Goal: Task Accomplishment & Management: Complete application form

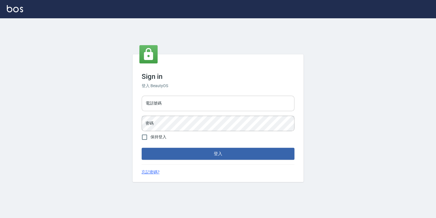
click at [196, 101] on input "電話號碼" at bounding box center [218, 103] width 153 height 15
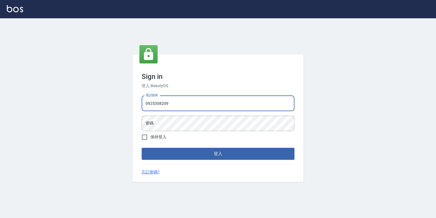
type input "0925308209"
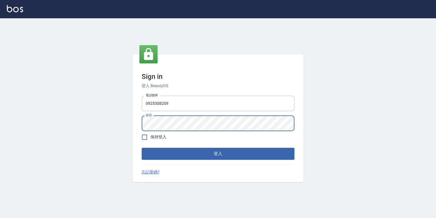
click at [142, 147] on button "登入" at bounding box center [218, 153] width 153 height 12
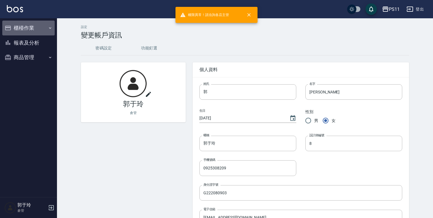
click at [42, 27] on button "櫃檯作業" at bounding box center [28, 28] width 52 height 15
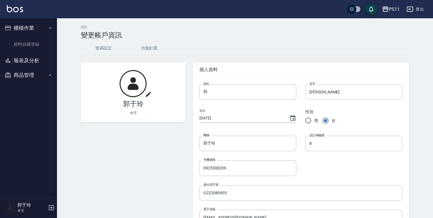
click at [44, 61] on button "報表及分析" at bounding box center [28, 60] width 52 height 15
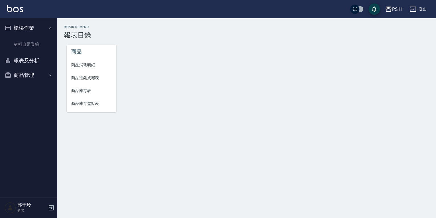
click at [40, 73] on button "商品管理" at bounding box center [28, 75] width 52 height 15
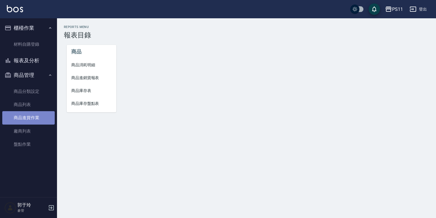
click at [44, 118] on link "商品進貨作業" at bounding box center [28, 117] width 52 height 13
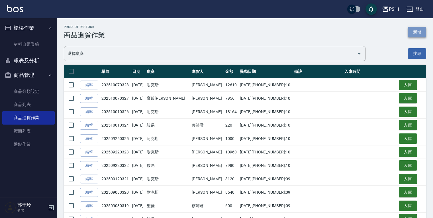
click at [417, 34] on button "新增" at bounding box center [417, 32] width 18 height 11
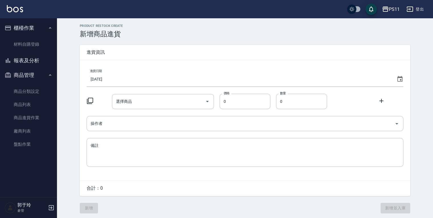
click at [91, 100] on icon at bounding box center [90, 100] width 7 height 7
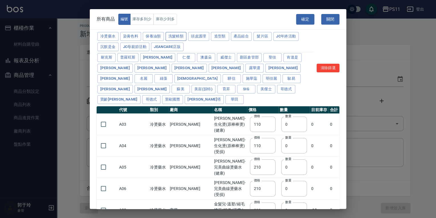
click at [177, 35] on button "洗髮精類" at bounding box center [176, 36] width 21 height 9
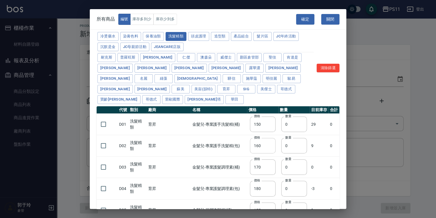
type input "150"
type input "160"
type input "170"
type input "180"
type input "155"
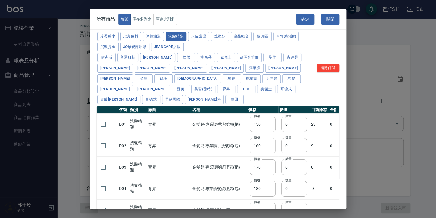
type input "165"
type input "200"
type input "175"
type input "440"
type input "200"
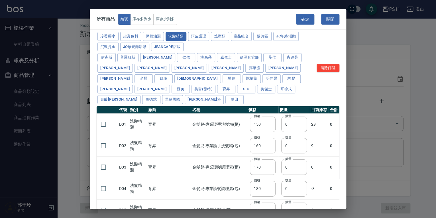
type input "420"
type input "330"
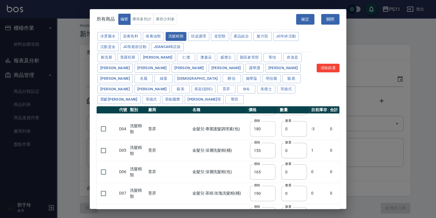
scroll to position [40, 0]
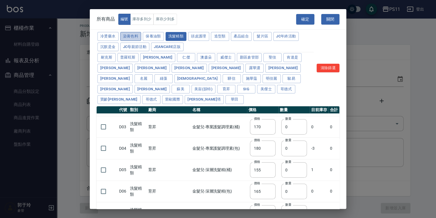
click at [133, 38] on button "染膏色料" at bounding box center [130, 36] width 21 height 9
type input "100"
type input "390"
type input "580"
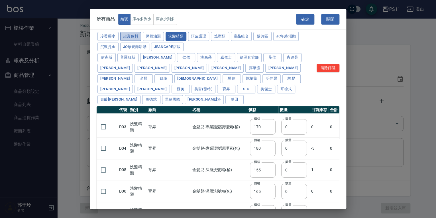
type input "105"
type input "406"
type input "105"
type input "450"
type input "102"
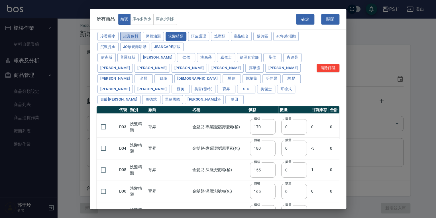
type input "137"
type input "110"
type input "130"
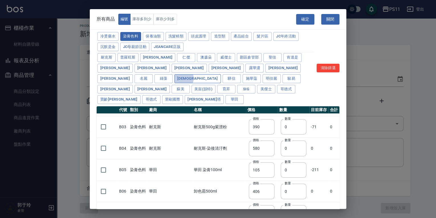
click at [221, 74] on button "[DEMOGRAPHIC_DATA]" at bounding box center [197, 78] width 46 height 9
type input "133"
type input "186"
type input "133"
type input "450"
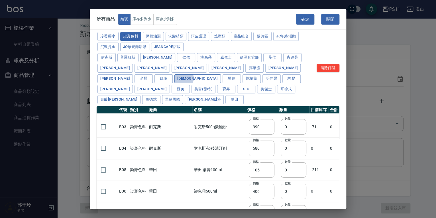
type input "350"
type input "112"
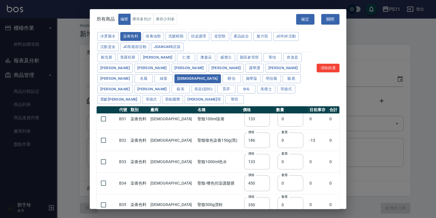
scroll to position [5, 0]
click at [217, 173] on td "聖馥-嗜色控染護髮膜" at bounding box center [218, 183] width 45 height 21
drag, startPoint x: 212, startPoint y: 146, endPoint x: 207, endPoint y: 188, distance: 43.1
click at [210, 194] on td "聖馥500g漂粉" at bounding box center [218, 204] width 45 height 21
drag, startPoint x: 306, startPoint y: 173, endPoint x: 312, endPoint y: 178, distance: 8.6
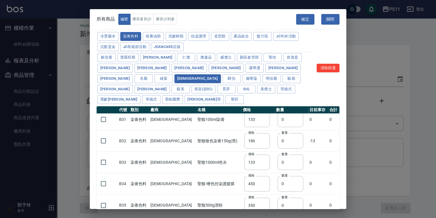
click at [313, 177] on td "0" at bounding box center [318, 183] width 20 height 21
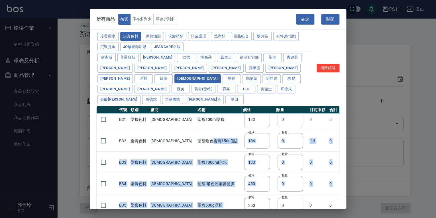
drag, startPoint x: 186, startPoint y: 138, endPoint x: 222, endPoint y: 187, distance: 61.2
click at [222, 187] on tbody "B31 染膏色料 聖馥 聖馥100ml染膏 價格 133 價格 數量 0 數量 0 0 B32 染膏色料 聖馥 聖馥嗆色染膏150g(黑) 價格 186 價格…" at bounding box center [218, 173] width 243 height 129
drag, startPoint x: 222, startPoint y: 187, endPoint x: 196, endPoint y: 186, distance: 26.0
click at [196, 194] on td "聖馥500g漂粉" at bounding box center [218, 204] width 45 height 21
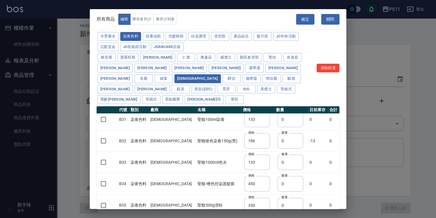
drag, startPoint x: 226, startPoint y: 121, endPoint x: 225, endPoint y: 182, distance: 60.7
click at [248, 216] on label "價格" at bounding box center [251, 218] width 6 height 4
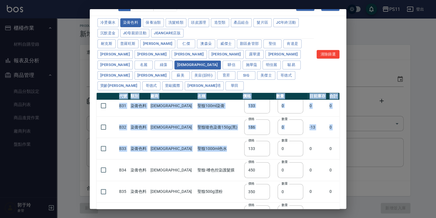
drag, startPoint x: 201, startPoint y: 144, endPoint x: 249, endPoint y: 223, distance: 92.9
click at [249, 217] on html "PS11 登出 櫃檯作業 材料自購登錄 報表及分析 報表目錄 商品消耗明細 商品進銷貨報表 商品庫存表 商品庫存盤點表 商品管理 商品分類設定 商品列表 商品…" at bounding box center [218, 109] width 436 height 219
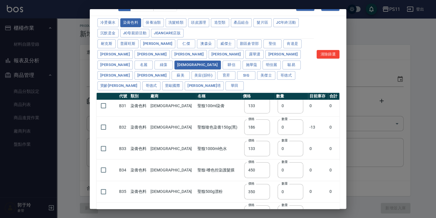
drag, startPoint x: 249, startPoint y: 223, endPoint x: 317, endPoint y: 187, distance: 76.9
click at [317, 187] on td "0" at bounding box center [318, 190] width 20 height 21
drag, startPoint x: 149, startPoint y: 94, endPoint x: 272, endPoint y: 227, distance: 181.2
click at [272, 217] on html "PS11 登出 櫃檯作業 材料自購登錄 報表及分析 報表目錄 商品消耗明細 商品進銷貨報表 商品庫存表 商品庫存盤點表 商品管理 商品分類設定 商品列表 商品…" at bounding box center [218, 109] width 436 height 219
click at [209, 167] on td "聖馥-嗜色控染護髮膜" at bounding box center [218, 169] width 45 height 21
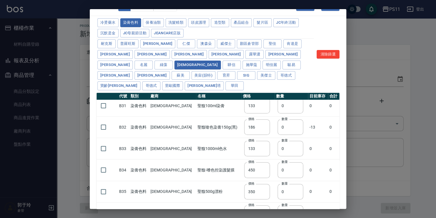
click at [174, 17] on div "冷燙藥水 染膏色料 保養油類 洗髮精類 頭皮護理 造型類 產品組合 髮片區 JC年終活動 沉默是金 JC母親節活動 JeanCare店販 耐克斯 普羅旺斯 花…" at bounding box center [205, 54] width 217 height 74
click at [175, 20] on button "洗髮精類" at bounding box center [176, 22] width 21 height 9
type input "330"
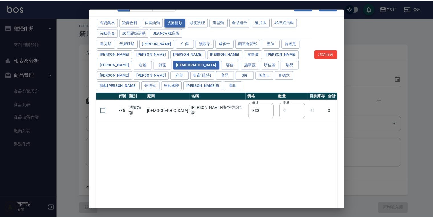
scroll to position [0, 0]
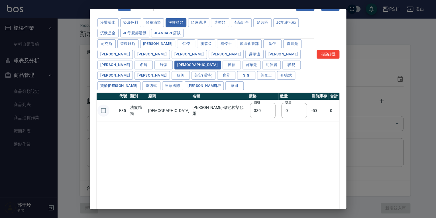
click at [103, 104] on input "checkbox" at bounding box center [104, 110] width 12 height 12
checkbox input "true"
click at [320, 33] on div "冷燙藥水 染膏色料 保養油類 洗髮精類 頭皮護理 造型類 產品組合 髮片區 JC年終活動 沉默是金 JC母親節活動 JeanCare店販 耐克斯 普羅旺斯 花…" at bounding box center [218, 54] width 243 height 74
click at [304, 8] on div "所有商品 編號 庫存多到少 庫存少到多 確定 關閉 冷燙藥水 染膏色料 保養油類 洗髮精類 頭皮護理 造型類 產品組合 髮片區 JC年終活動 沉默是金 JC母…" at bounding box center [218, 109] width 436 height 218
click at [304, 9] on button "確定" at bounding box center [305, 5] width 18 height 11
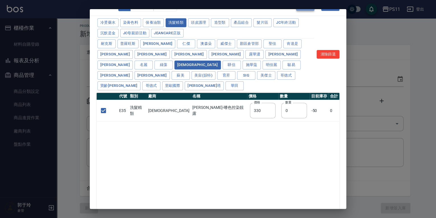
type input "E35 聖馥-嗜色控染靚露"
type input "330"
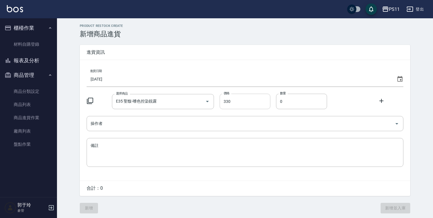
drag, startPoint x: 300, startPoint y: 100, endPoint x: 238, endPoint y: 103, distance: 61.9
click at [238, 103] on div "選擇商品 E35 聖馥-嗜色控染靚露 選擇商品 價格 330 價格 數量 0 數量" at bounding box center [245, 101] width 317 height 15
type input "12"
click at [142, 127] on input "操作者" at bounding box center [240, 123] width 303 height 10
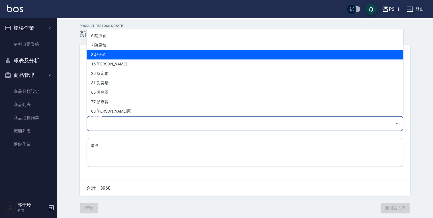
click at [125, 56] on li "8 郭于玲" at bounding box center [245, 54] width 317 height 9
type input "郭于玲"
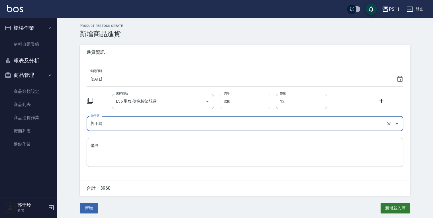
click at [397, 78] on icon at bounding box center [400, 79] width 7 height 7
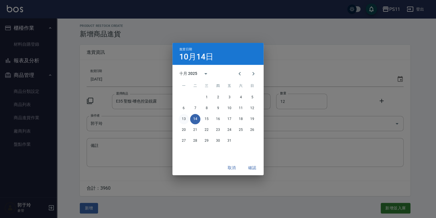
click at [186, 117] on button "13" at bounding box center [184, 119] width 10 height 10
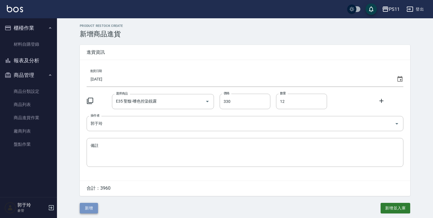
click at [90, 209] on button "新增" at bounding box center [89, 207] width 18 height 11
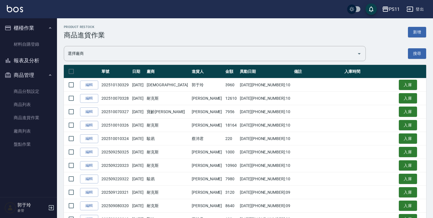
click at [312, 148] on td at bounding box center [318, 151] width 50 height 13
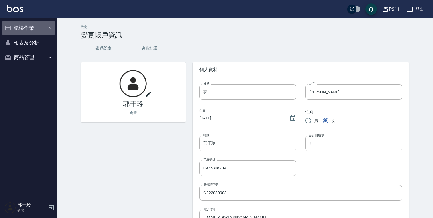
click at [37, 29] on button "櫃檯作業" at bounding box center [28, 28] width 52 height 15
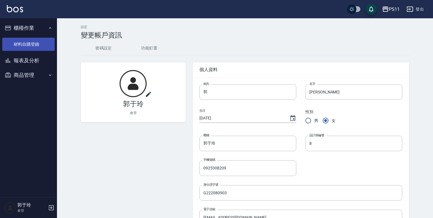
click at [31, 44] on link "材料自購登錄" at bounding box center [28, 44] width 52 height 13
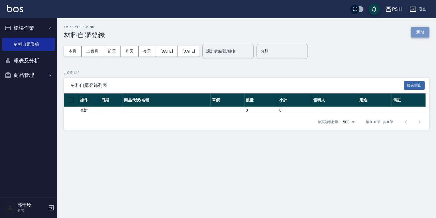
click at [424, 29] on button "新增" at bounding box center [420, 32] width 18 height 11
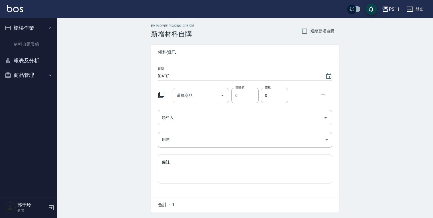
click at [161, 92] on icon at bounding box center [161, 94] width 7 height 7
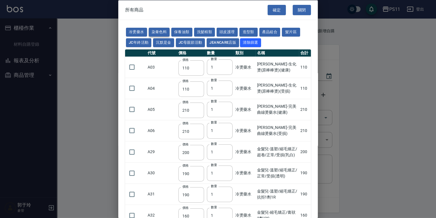
click at [153, 29] on button "染膏色料" at bounding box center [159, 32] width 21 height 9
type input "100"
type input "390"
type input "580"
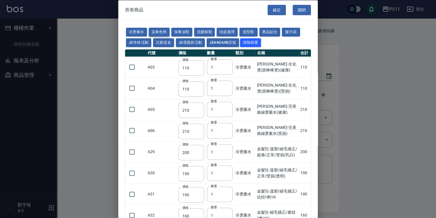
type input "105"
type input "406"
type input "105"
type input "102"
type input "137"
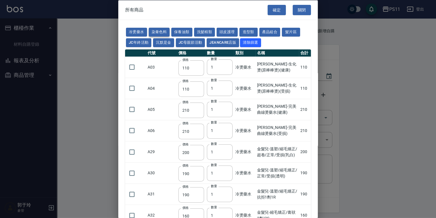
type input "110"
type input "133"
type input "186"
type input "133"
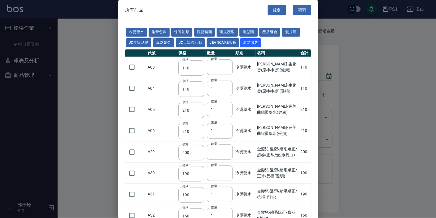
type input "450"
type input "350"
type input "112"
type input "1060"
type input "200"
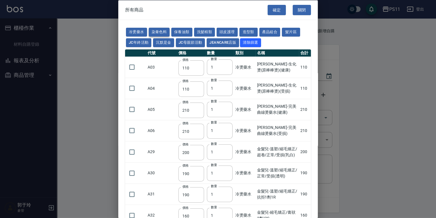
type input "250"
type input "350"
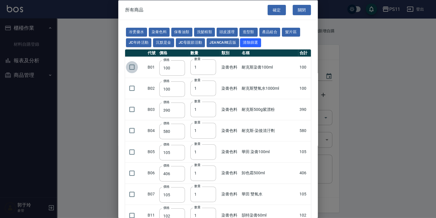
click at [131, 64] on input "checkbox" at bounding box center [132, 67] width 12 height 12
checkbox input "true"
click at [135, 87] on input "checkbox" at bounding box center [132, 88] width 12 height 12
checkbox input "true"
drag, startPoint x: 271, startPoint y: 144, endPoint x: 261, endPoint y: 57, distance: 87.2
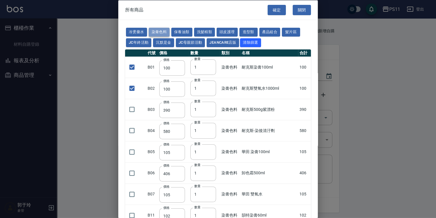
click at [159, 29] on button "染膏色料" at bounding box center [159, 32] width 21 height 9
click at [205, 32] on button "洗髮精類" at bounding box center [204, 32] width 21 height 9
checkbox input "false"
type input "150"
checkbox input "false"
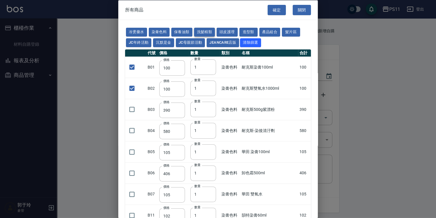
type input "160"
type input "170"
type input "180"
type input "155"
type input "165"
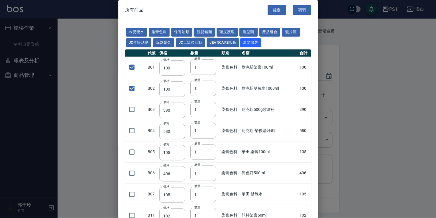
type input "190"
type input "200"
type input "175"
type input "440"
type input "200"
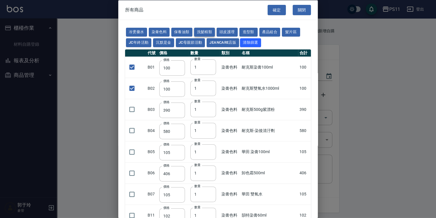
type input "420"
type input "330"
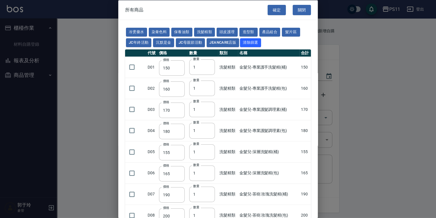
drag, startPoint x: 284, startPoint y: 157, endPoint x: 284, endPoint y: 116, distance: 41.6
click at [132, 31] on button "冷燙藥水" at bounding box center [136, 32] width 21 height 9
type input "110"
type input "210"
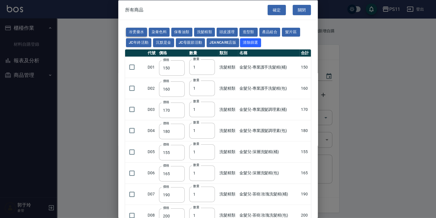
type input "210"
type input "200"
type input "190"
type input "160"
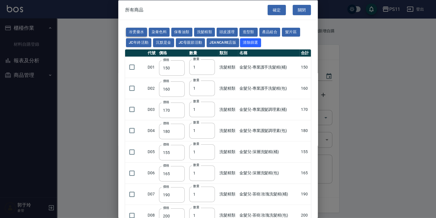
type input "270"
type input "225"
type input "130"
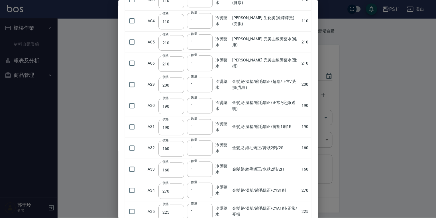
scroll to position [68, 0]
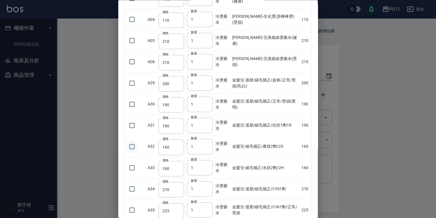
click at [129, 146] on input "checkbox" at bounding box center [132, 146] width 12 height 12
checkbox input "true"
click at [133, 167] on input "checkbox" at bounding box center [132, 168] width 12 height 12
checkbox input "true"
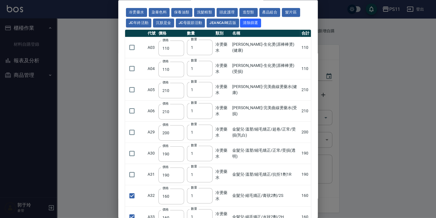
scroll to position [0, 0]
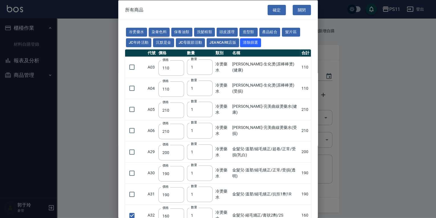
click at [160, 29] on button "染膏色料" at bounding box center [159, 32] width 21 height 9
checkbox input "true"
type input "100"
checkbox input "true"
type input "100"
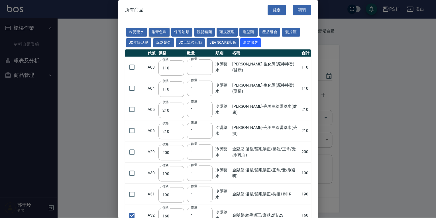
type input "390"
type input "580"
type input "105"
type input "406"
type input "105"
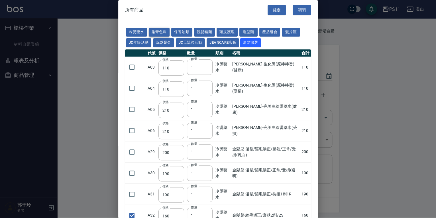
checkbox input "false"
type input "102"
checkbox input "false"
type input "137"
type input "110"
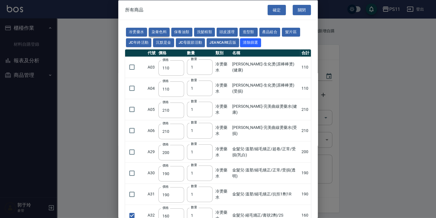
type input "110"
type input "133"
type input "186"
type input "133"
type input "450"
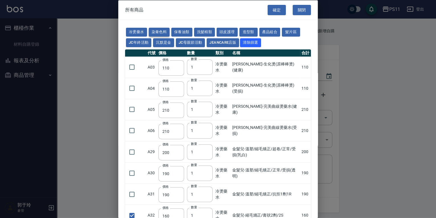
type input "350"
type input "112"
type input "1060"
type input "200"
type input "250"
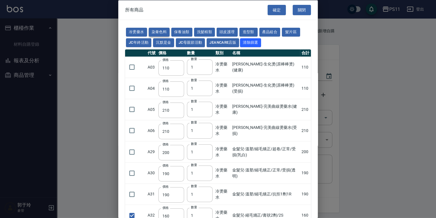
type input "350"
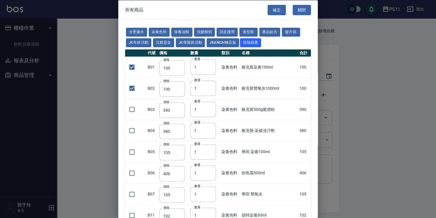
click at [174, 31] on button "保養油類" at bounding box center [181, 32] width 21 height 9
checkbox input "false"
type input "340"
checkbox input "false"
type input "53"
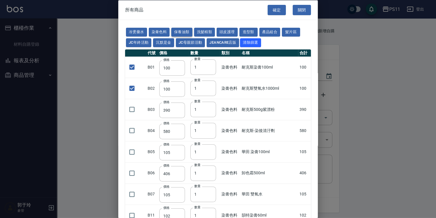
type input "340"
type input "53"
type input "23"
type input "2720"
type input "1040"
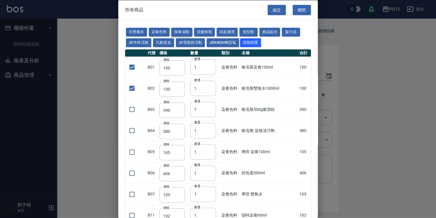
type input "1520"
type input "120"
type input "1300"
type input "490"
type input "600"
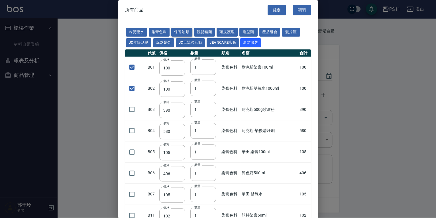
type input "800"
type input "1520"
type input "2000"
type input "270"
type input "60"
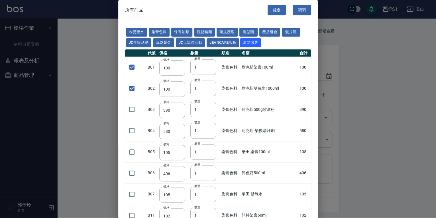
type input "500"
type input "800"
type input "700"
type input "350"
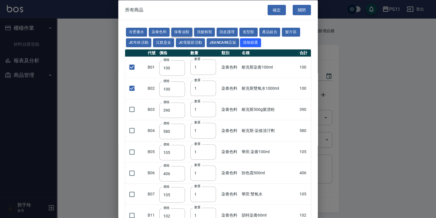
type input "272"
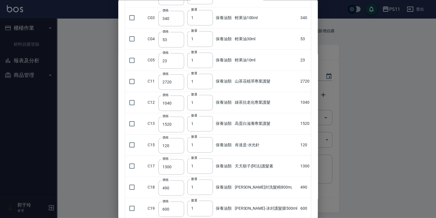
scroll to position [228, 0]
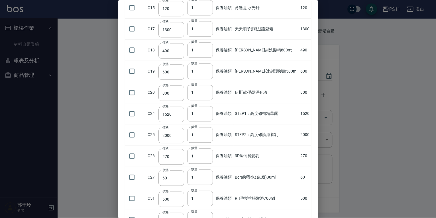
click at [131, 155] on input "checkbox" at bounding box center [132, 156] width 12 height 12
checkbox input "true"
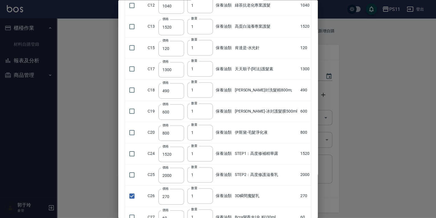
scroll to position [0, 0]
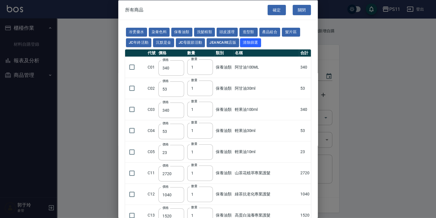
drag, startPoint x: 247, startPoint y: 157, endPoint x: 276, endPoint y: 62, distance: 99.2
click at [271, 9] on button "確定" at bounding box center [277, 10] width 18 height 11
type input "耐克斯染膏100ml"
type input "100"
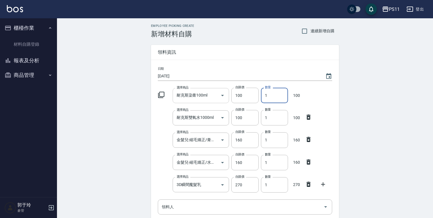
drag, startPoint x: 283, startPoint y: 95, endPoint x: 228, endPoint y: 98, distance: 54.8
click at [228, 97] on div "選擇商品 耐克斯染膏100ml 選擇商品 自購價 100 自購價 數量 1 數量 100" at bounding box center [244, 94] width 177 height 18
type input "45"
drag, startPoint x: 268, startPoint y: 137, endPoint x: 156, endPoint y: 133, distance: 112.4
click at [148, 133] on div "Employee Picking Create 新增材料自購 連續新增自購 領料資訊 日期 2025/10/14 選擇商品 耐克斯染膏100ml 選擇商品 自…" at bounding box center [245, 171] width 200 height 306
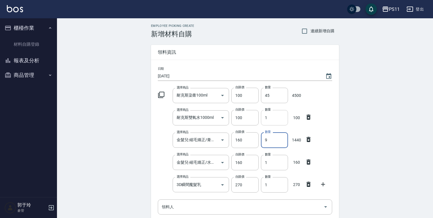
type input "9"
drag, startPoint x: 279, startPoint y: 117, endPoint x: 168, endPoint y: 108, distance: 111.3
click at [168, 108] on div "選擇商品 耐克斯雙氧水1000ml 選擇商品 自購價 100 自購價 數量 1 數量 100" at bounding box center [244, 116] width 177 height 18
type input "5"
click at [160, 92] on icon at bounding box center [161, 94] width 7 height 7
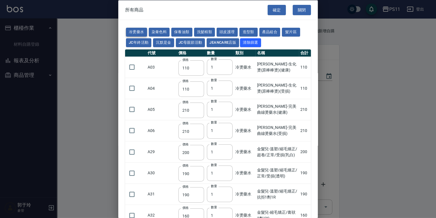
click at [129, 29] on button "冷燙藥水" at bounding box center [136, 32] width 21 height 9
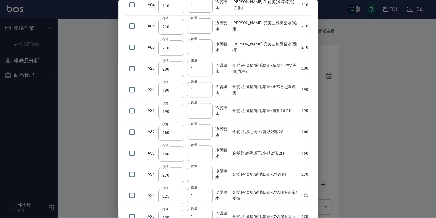
scroll to position [160, 0]
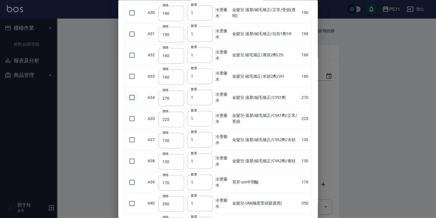
click at [133, 95] on input "checkbox" at bounding box center [132, 98] width 12 height 12
checkbox input "true"
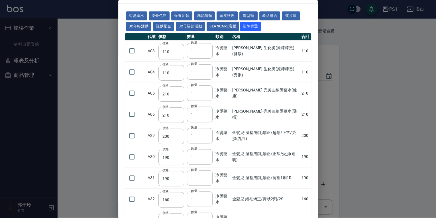
scroll to position [0, 0]
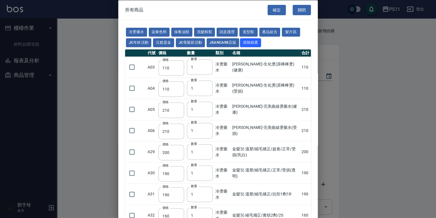
drag, startPoint x: 284, startPoint y: 203, endPoint x: 222, endPoint y: 25, distance: 187.7
click at [254, 31] on button "造型類" at bounding box center [249, 32] width 18 height 9
type input "100"
type input "200"
type input "60"
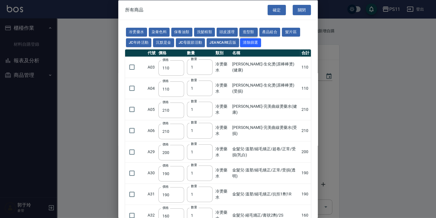
type input "300"
type input "80"
type input "252"
type input "450"
type input "490"
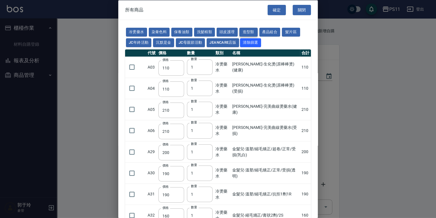
checkbox input "false"
type input "290"
type input "182"
type input "90"
type input "350"
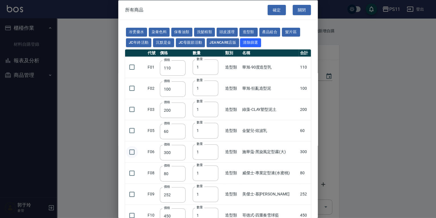
click at [133, 151] on input "checkbox" at bounding box center [132, 151] width 12 height 12
checkbox input "true"
click at [204, 30] on button "洗髮精類" at bounding box center [204, 32] width 21 height 9
type input "150"
type input "160"
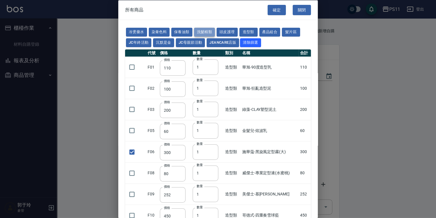
type input "170"
type input "180"
checkbox input "false"
type input "155"
type input "165"
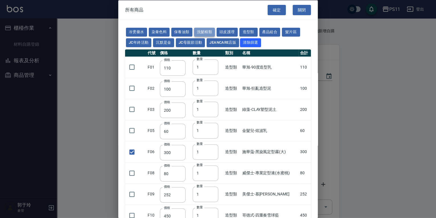
type input "190"
type input "200"
type input "175"
type input "440"
type input "200"
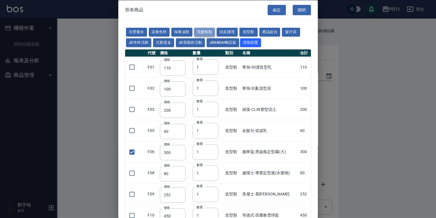
type input "420"
type input "330"
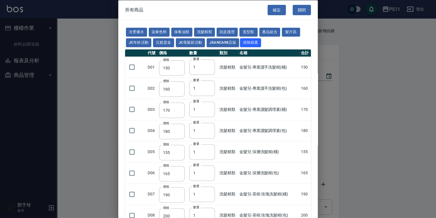
scroll to position [148, 0]
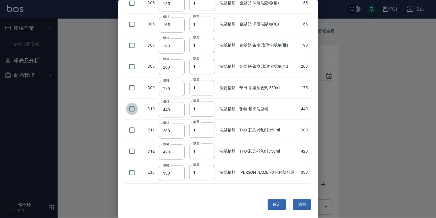
click at [131, 109] on input "checkbox" at bounding box center [132, 109] width 12 height 12
checkbox input "true"
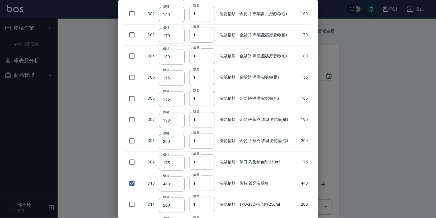
scroll to position [5, 0]
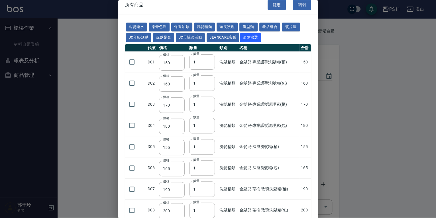
drag, startPoint x: 241, startPoint y: 125, endPoint x: 223, endPoint y: 84, distance: 44.6
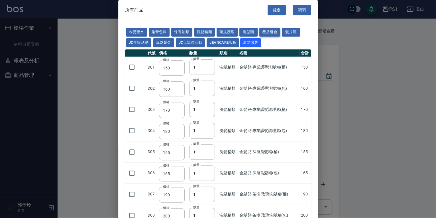
click at [271, 31] on button "產品組合" at bounding box center [269, 32] width 21 height 9
type input "420"
type input "330"
type input "300"
type input "330"
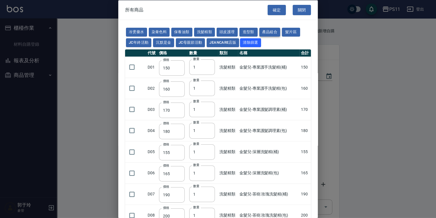
type input "1221"
type input "790"
type input "990"
type input "900"
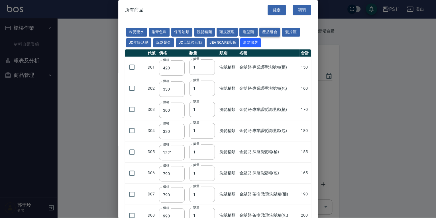
checkbox input "false"
type input "900"
type input "999"
type input "400"
type input "600"
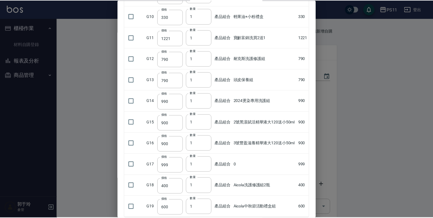
scroll to position [148, 0]
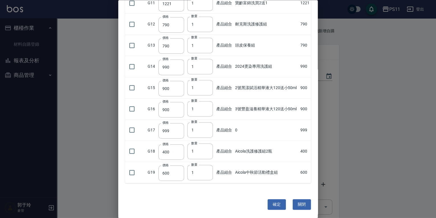
drag, startPoint x: 249, startPoint y: 130, endPoint x: 229, endPoint y: 159, distance: 35.3
click at [133, 169] on input "checkbox" at bounding box center [132, 172] width 12 height 12
checkbox input "true"
click at [270, 202] on button "確定" at bounding box center [277, 204] width 18 height 11
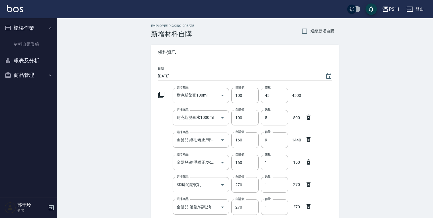
click at [346, 170] on div "Employee Picking Create 新增材料自購 連續新增自購 領料資訊 日期 2025/10/14 選擇商品 耐克斯染膏100ml 選擇商品 自…" at bounding box center [245, 215] width 376 height 395
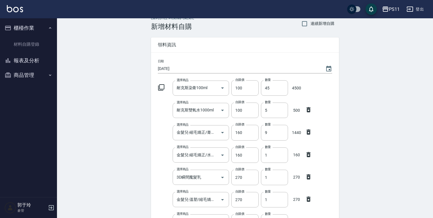
scroll to position [0, 0]
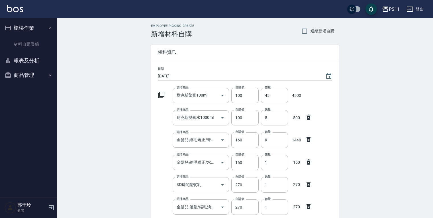
drag, startPoint x: 285, startPoint y: 99, endPoint x: 139, endPoint y: 86, distance: 146.3
click at [135, 86] on div "Employee Picking Create 新增材料自購 連續新增自購 領料資訊 日期 2025/10/14 選擇商品 耐克斯染膏100ml 選擇商品 自…" at bounding box center [245, 215] width 376 height 395
type input "46"
click at [377, 99] on div "Employee Picking Create 新增材料自購 連續新增自購 領料資訊 日期 2025/10/14 選擇商品 耐克斯染膏100ml 選擇商品 自…" at bounding box center [245, 215] width 376 height 395
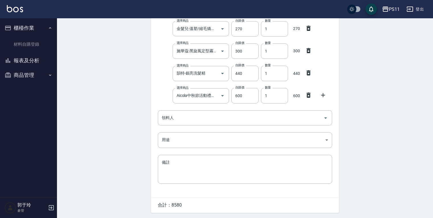
scroll to position [196, 0]
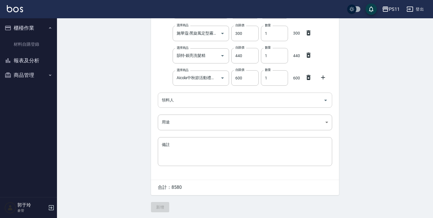
click at [168, 94] on div "領料人" at bounding box center [245, 99] width 174 height 15
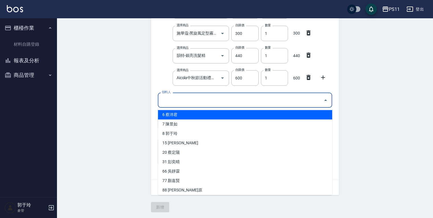
click at [181, 113] on li "6 蔡沛君" at bounding box center [245, 114] width 174 height 9
type input "蔡沛君"
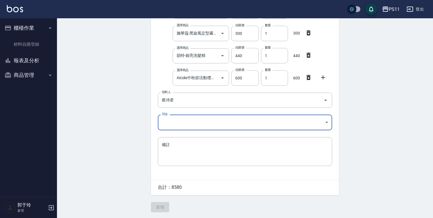
click at [173, 119] on body "PS11 登出 櫃檯作業 材料自購登錄 報表及分析 報表目錄 商品消耗明細 商品進銷貨報表 商品庫存表 商品庫存盤點表 商品管理 商品分類設定 商品列表 商品…" at bounding box center [216, 10] width 433 height 413
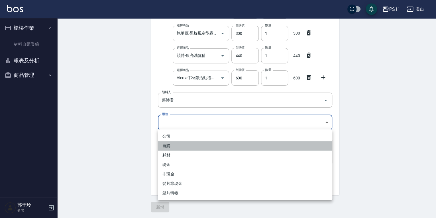
click at [178, 146] on li "自購" at bounding box center [245, 145] width 174 height 9
type input "自購"
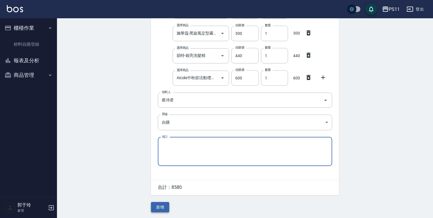
click at [163, 207] on button "新增" at bounding box center [160, 207] width 18 height 11
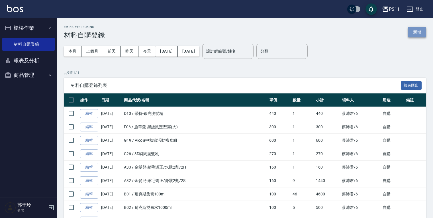
click at [414, 29] on button "新增" at bounding box center [417, 32] width 18 height 11
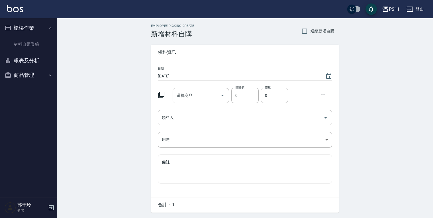
click at [161, 94] on icon at bounding box center [161, 94] width 7 height 7
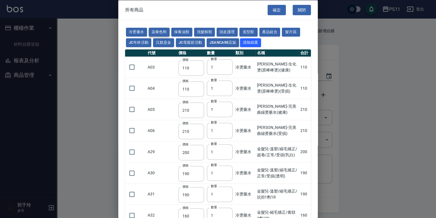
click at [163, 27] on div "冷燙藥水 染膏色料 保養油類 洗髮精類 頭皮護理 造型類 產品組合 髮片區 JC年終活動 沉默是金 JC母親節活動 JeanCare店販 清除篩選" at bounding box center [218, 37] width 186 height 21
click at [163, 30] on button "染膏色料" at bounding box center [159, 32] width 21 height 9
type input "100"
type input "390"
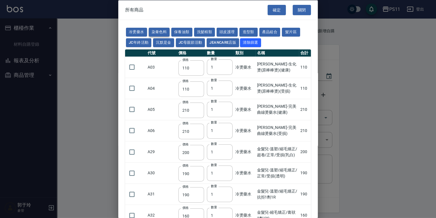
type input "580"
type input "105"
type input "406"
type input "105"
type input "102"
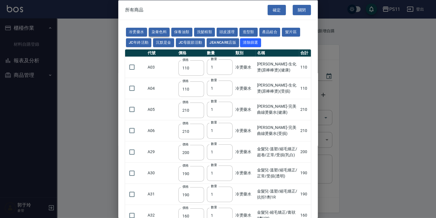
type input "137"
type input "110"
type input "133"
type input "186"
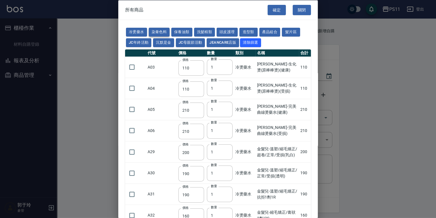
type input "133"
type input "450"
type input "350"
type input "112"
type input "1060"
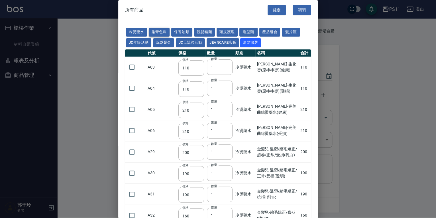
type input "200"
type input "250"
type input "350"
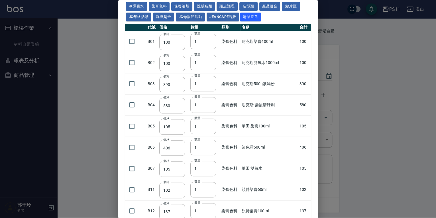
scroll to position [91, 0]
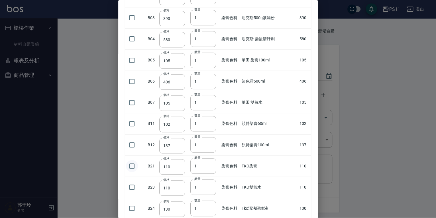
click at [128, 164] on input "checkbox" at bounding box center [132, 166] width 12 height 12
checkbox input "true"
click at [133, 122] on input "checkbox" at bounding box center [132, 123] width 12 height 12
checkbox input "true"
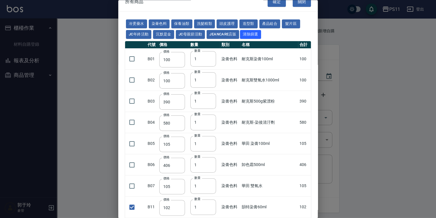
scroll to position [0, 0]
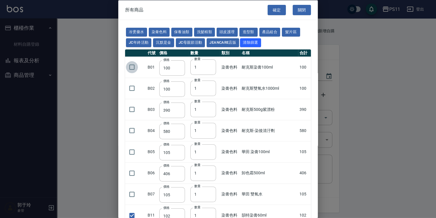
click at [133, 65] on input "checkbox" at bounding box center [132, 67] width 12 height 12
checkbox input "true"
click at [133, 87] on input "checkbox" at bounding box center [132, 88] width 12 height 12
checkbox input "true"
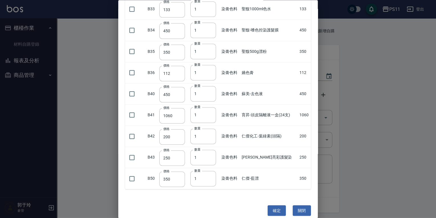
scroll to position [359, 0]
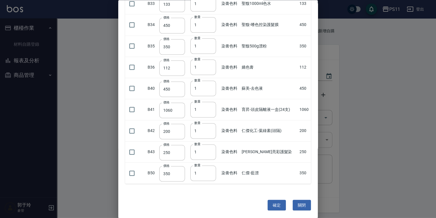
click at [277, 203] on button "確定" at bounding box center [277, 205] width 18 height 11
type input "TKO染膏"
type input "110"
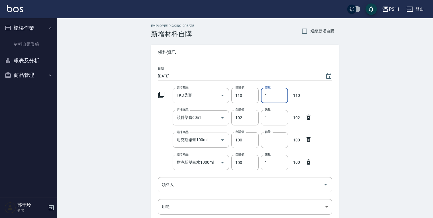
drag, startPoint x: 252, startPoint y: 93, endPoint x: 90, endPoint y: 63, distance: 164.1
click at [90, 63] on div "Employee Picking Create 新增材料自購 連續新增自購 領料資訊 日期 2025/10/14 選擇商品 TKO染膏 選擇商品 自購價 11…" at bounding box center [245, 159] width 376 height 283
type input "12"
drag, startPoint x: 279, startPoint y: 117, endPoint x: 199, endPoint y: 117, distance: 80.7
click at [199, 117] on div "選擇商品 韻特染膏60ml 選擇商品 自購價 102 自購價 數量 1 數量 102" at bounding box center [244, 116] width 177 height 18
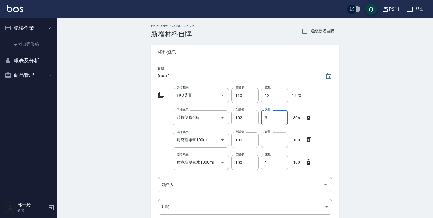
type input "3"
drag, startPoint x: 279, startPoint y: 140, endPoint x: 122, endPoint y: 139, distance: 156.5
click at [120, 143] on div "Employee Picking Create 新增材料自購 連續新增自購 領料資訊 日期 2025/10/14 選擇商品 TKO染膏 選擇商品 自購價 11…" at bounding box center [245, 159] width 376 height 283
type input "25"
drag, startPoint x: 284, startPoint y: 167, endPoint x: 203, endPoint y: 162, distance: 80.9
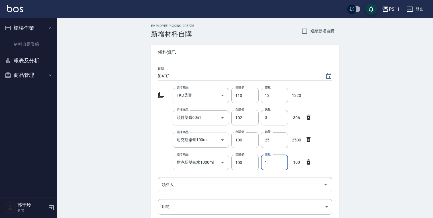
click at [203, 162] on div "選擇商品 耐克斯雙氧水1000ml 選擇商品 自購價 100 自購價 數量 1 數量 100" at bounding box center [244, 161] width 177 height 18
type input "7"
click at [164, 95] on icon at bounding box center [161, 95] width 6 height 6
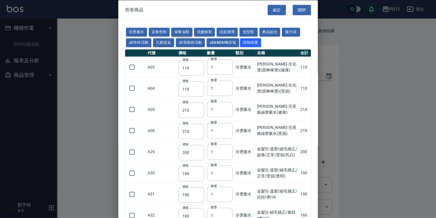
click at [187, 33] on button "保養油類" at bounding box center [181, 32] width 21 height 9
type input "340"
type input "53"
type input "340"
type input "53"
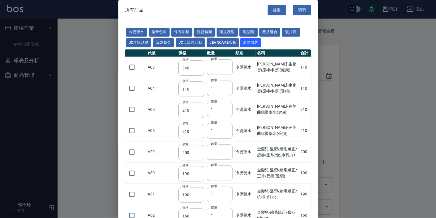
type input "23"
type input "2720"
type input "1040"
type input "1520"
type input "120"
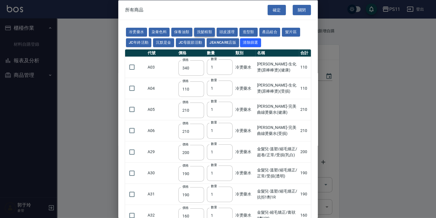
type input "1300"
type input "490"
type input "600"
type input "800"
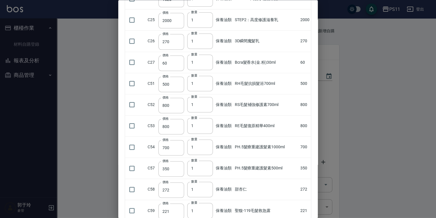
scroll to position [365, 0]
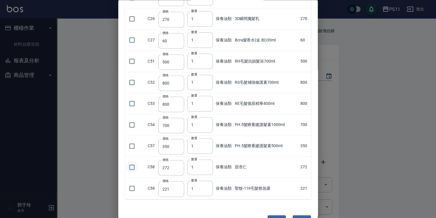
click at [131, 166] on input "checkbox" at bounding box center [132, 167] width 12 height 12
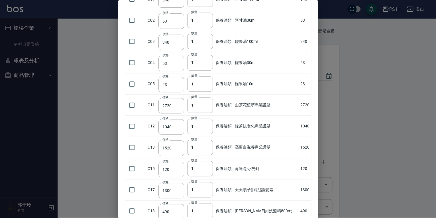
scroll to position [0, 0]
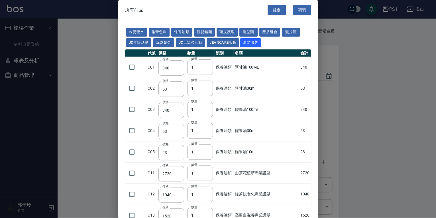
drag, startPoint x: 255, startPoint y: 181, endPoint x: 246, endPoint y: 113, distance: 68.5
click at [134, 30] on button "冷燙藥水" at bounding box center [136, 32] width 21 height 9
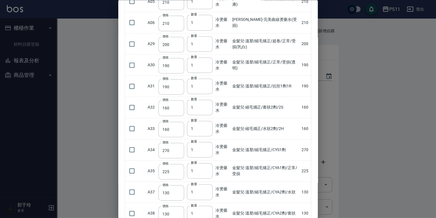
scroll to position [114, 0]
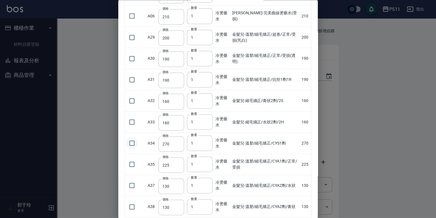
click at [133, 142] on input "checkbox" at bounding box center [132, 143] width 12 height 12
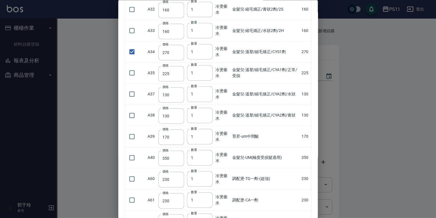
scroll to position [182, 0]
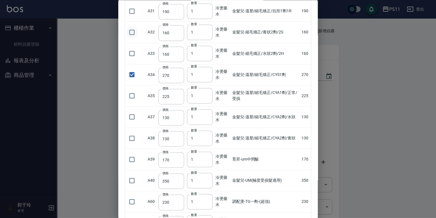
click at [132, 31] on input "checkbox" at bounding box center [132, 32] width 12 height 12
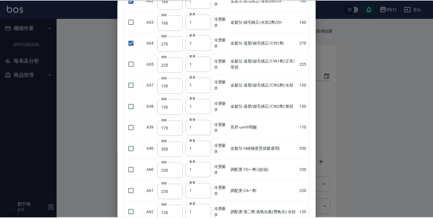
scroll to position [380, 0]
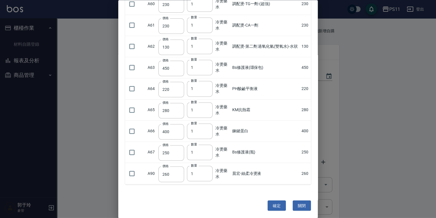
drag, startPoint x: 259, startPoint y: 55, endPoint x: 278, endPoint y: 190, distance: 136.4
click at [272, 201] on button "確定" at bounding box center [277, 205] width 18 height 11
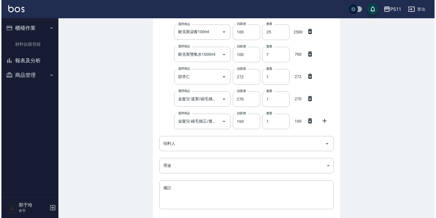
scroll to position [0, 0]
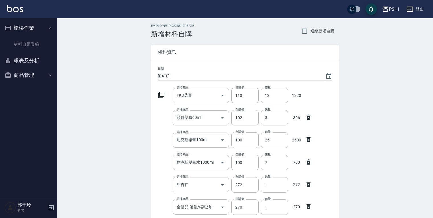
drag, startPoint x: 136, startPoint y: 127, endPoint x: 133, endPoint y: 57, distance: 69.9
click at [158, 94] on icon at bounding box center [161, 95] width 6 height 6
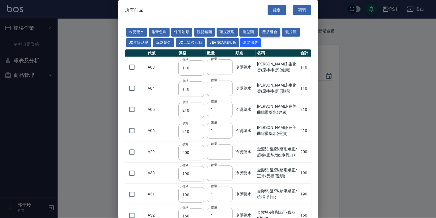
click at [261, 31] on button "產品組合" at bounding box center [269, 32] width 21 height 9
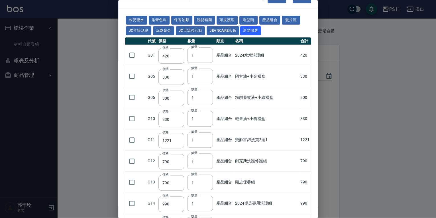
scroll to position [11, 0]
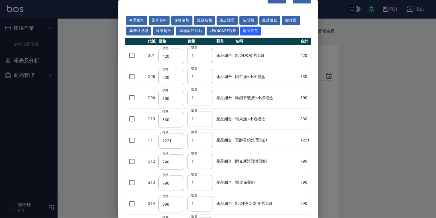
click at [183, 19] on button "保養油類" at bounding box center [181, 20] width 21 height 9
click at [158, 20] on button "染膏色料" at bounding box center [159, 20] width 21 height 9
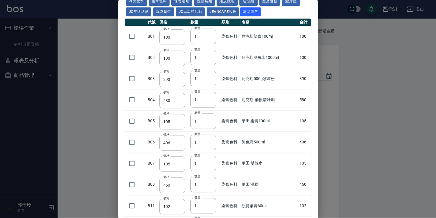
scroll to position [57, 0]
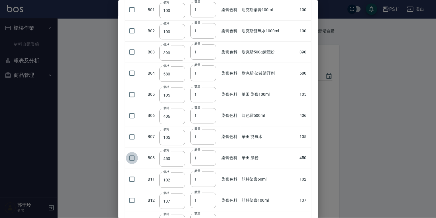
click at [132, 159] on input "checkbox" at bounding box center [132, 158] width 12 height 12
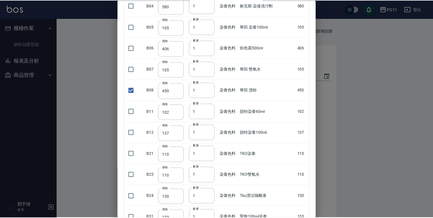
scroll to position [380, 0]
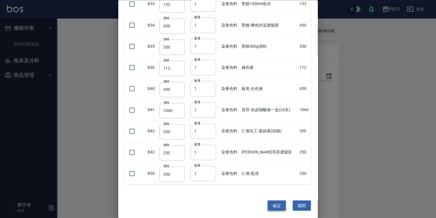
drag, startPoint x: 261, startPoint y: 98, endPoint x: 274, endPoint y: 204, distance: 106.8
click at [274, 202] on button "確定" at bounding box center [277, 205] width 18 height 11
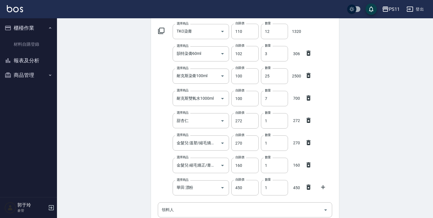
scroll to position [160, 0]
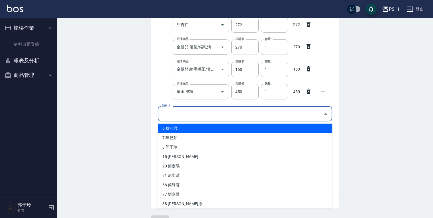
click at [178, 116] on input "領料人" at bounding box center [241, 114] width 161 height 10
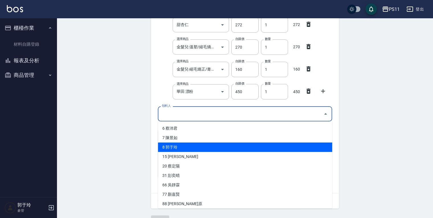
click at [177, 147] on li "8 郭于玲" at bounding box center [245, 146] width 174 height 9
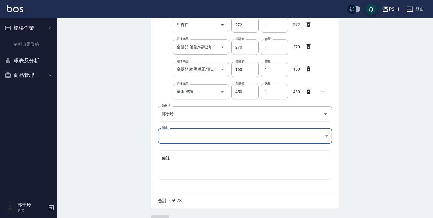
click at [182, 127] on div "日期 2025/10/14 選擇商品 TKO染膏 選擇商品 自購價 110 自購價 數量 12 數量 1320 選擇商品 韻特染膏60ml 選擇商品 自購價 …" at bounding box center [245, 46] width 188 height 293
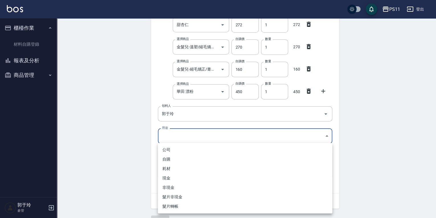
click at [182, 135] on body "PS11 登出 櫃檯作業 材料自購登錄 報表及分析 報表目錄 商品消耗明細 商品進銷貨報表 商品庫存表 商品庫存盤點表 商品管理 商品分類設定 商品列表 商品…" at bounding box center [218, 35] width 436 height 391
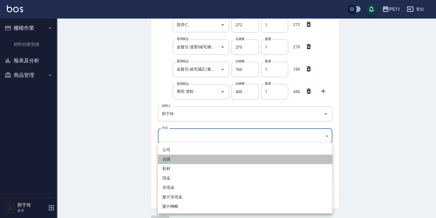
click at [171, 157] on li "自購" at bounding box center [245, 158] width 174 height 9
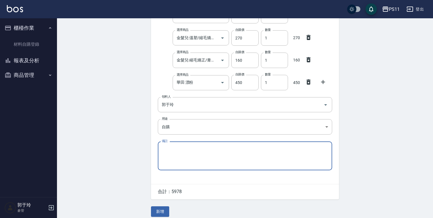
scroll to position [174, 0]
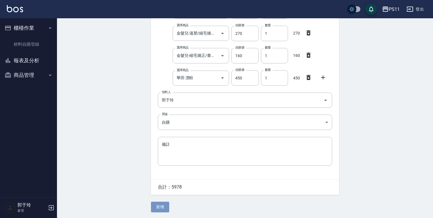
drag, startPoint x: 159, startPoint y: 208, endPoint x: 161, endPoint y: 206, distance: 3.3
click at [159, 208] on button "新增" at bounding box center [160, 206] width 18 height 11
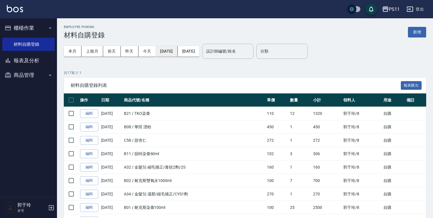
click at [178, 53] on button "[DATE]" at bounding box center [167, 51] width 22 height 11
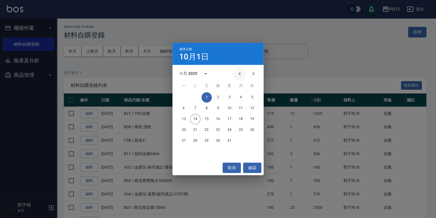
click at [236, 73] on button "Previous month" at bounding box center [240, 74] width 14 height 14
click at [184, 96] on button "1" at bounding box center [184, 97] width 10 height 10
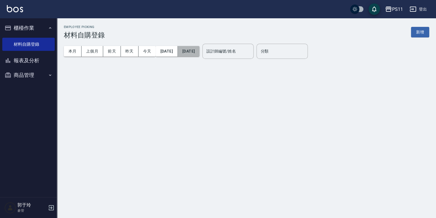
click at [200, 52] on button "[DATE]" at bounding box center [189, 51] width 22 height 11
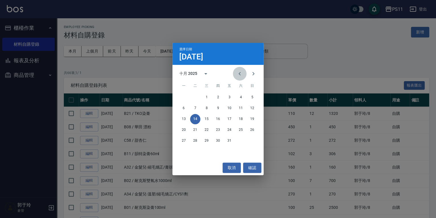
click at [242, 75] on icon "Previous month" at bounding box center [239, 73] width 7 height 7
drag, startPoint x: 196, startPoint y: 140, endPoint x: 209, endPoint y: 146, distance: 14.3
click at [196, 141] on button "30" at bounding box center [195, 140] width 10 height 10
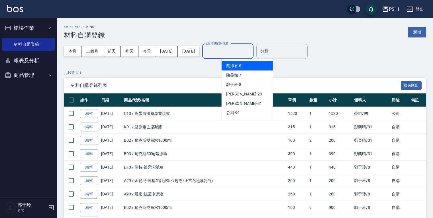
click at [250, 51] on input "設計師編號/姓名" at bounding box center [228, 51] width 46 height 10
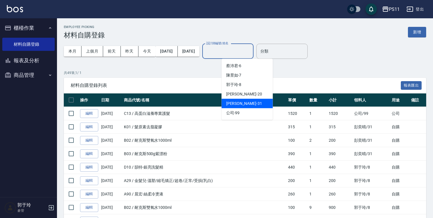
click at [242, 102] on span "彭亦晴 -31" at bounding box center [244, 103] width 36 height 6
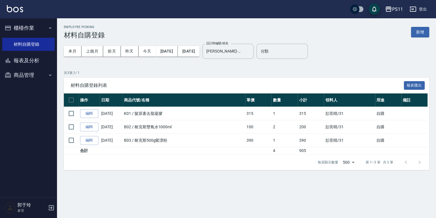
click at [355, 70] on p "共 3 筆, 1 / 1" at bounding box center [247, 72] width 366 height 5
click at [416, 30] on button "新增" at bounding box center [420, 32] width 18 height 11
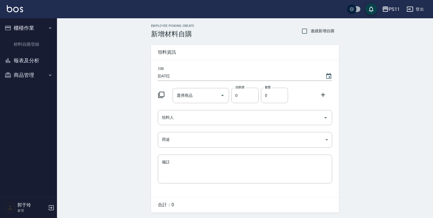
click at [162, 98] on icon at bounding box center [161, 95] width 6 height 6
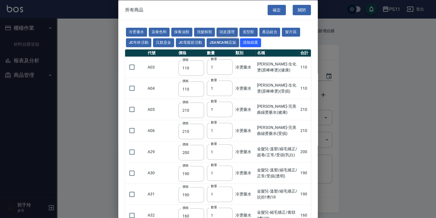
click at [231, 35] on button "頭皮護理" at bounding box center [227, 32] width 21 height 9
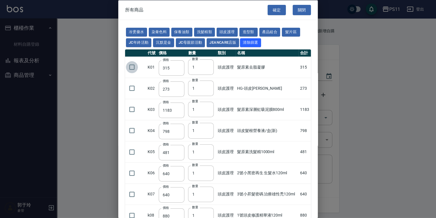
click at [129, 66] on input "checkbox" at bounding box center [132, 67] width 12 height 12
click at [161, 33] on button "染膏色料" at bounding box center [159, 32] width 21 height 9
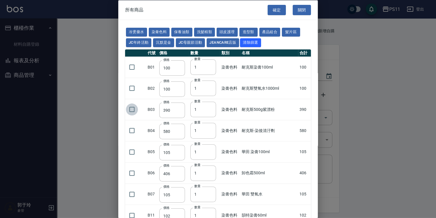
click at [134, 109] on input "checkbox" at bounding box center [132, 109] width 12 height 12
click at [129, 88] on input "checkbox" at bounding box center [132, 88] width 12 height 12
click at [161, 31] on button "染膏色料" at bounding box center [159, 32] width 21 height 9
click at [162, 28] on button "染膏色料" at bounding box center [159, 32] width 21 height 9
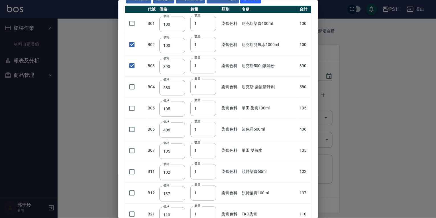
scroll to position [114, 0]
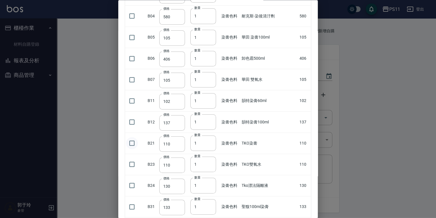
click at [134, 142] on input "checkbox" at bounding box center [132, 143] width 12 height 12
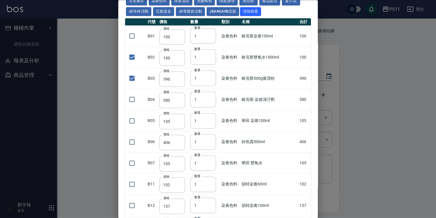
scroll to position [23, 0]
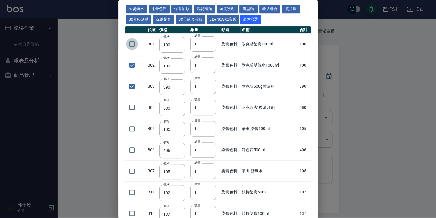
click at [129, 43] on input "checkbox" at bounding box center [132, 44] width 12 height 12
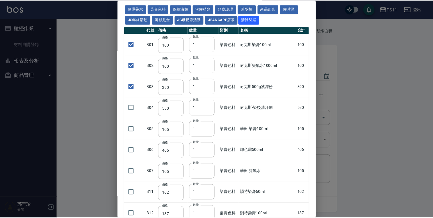
scroll to position [0, 0]
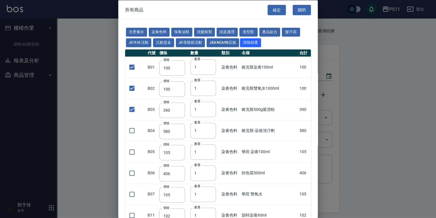
drag, startPoint x: 238, startPoint y: 126, endPoint x: 222, endPoint y: -3, distance: 130.2
click at [278, 9] on button "確定" at bounding box center [277, 10] width 18 height 11
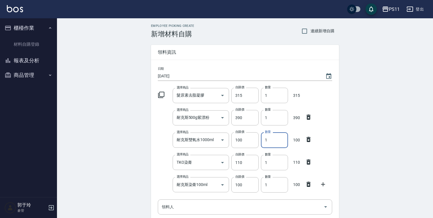
drag, startPoint x: 276, startPoint y: 137, endPoint x: 170, endPoint y: 97, distance: 113.3
click at [160, 110] on div "日期 2025/10/14 選擇商品 髮原素去脂凝膠 選擇商品 自購價 315 自購價 數量 1 數量 315 選擇商品 耐克斯500g紫漂粉 選擇商品 自購…" at bounding box center [245, 173] width 188 height 226
drag, startPoint x: 256, startPoint y: 157, endPoint x: 212, endPoint y: 160, distance: 43.7
click at [212, 160] on div "選擇商品 TKO染膏 選擇商品 自購價 110 自購價 數量 1 數量 110" at bounding box center [244, 161] width 177 height 18
drag, startPoint x: 273, startPoint y: 183, endPoint x: 96, endPoint y: 147, distance: 181.3
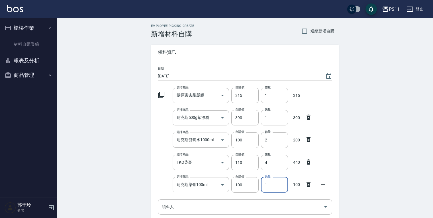
click at [96, 147] on div "Employee Picking Create 新增材料自購 連續新增自購 領料資訊 日期 2025/10/14 選擇商品 髮原素去脂凝膠 選擇商品 自購價 …" at bounding box center [245, 171] width 376 height 306
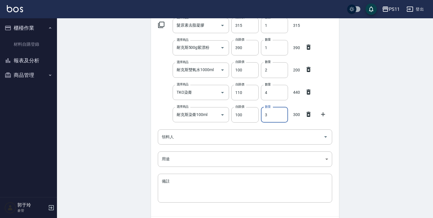
scroll to position [107, 0]
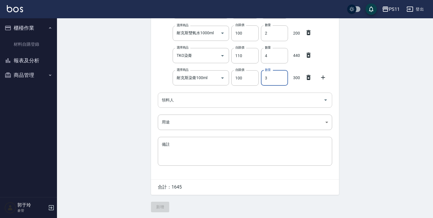
click at [182, 100] on input "領料人" at bounding box center [241, 100] width 161 height 10
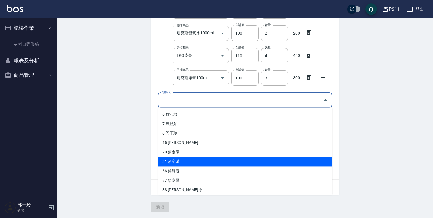
click at [186, 159] on li "31 彭奕晴" at bounding box center [245, 161] width 174 height 9
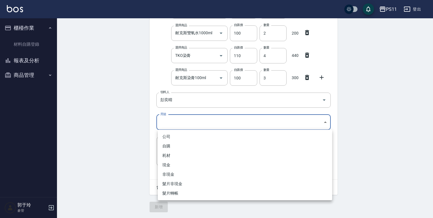
click at [178, 121] on body "PS11 登出 櫃檯作業 材料自購登錄 報表及分析 報表目錄 商品消耗明細 商品進銷貨報表 商品庫存表 商品庫存盤點表 商品管理 商品分類設定 商品列表 商品…" at bounding box center [216, 55] width 433 height 324
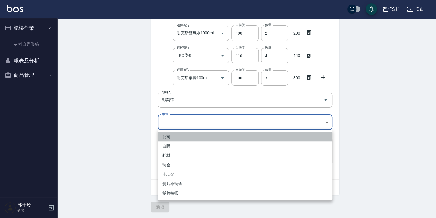
click at [180, 140] on li "公司" at bounding box center [245, 136] width 174 height 9
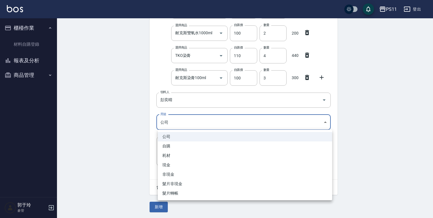
drag, startPoint x: 186, startPoint y: 128, endPoint x: 186, endPoint y: 124, distance: 4.6
click at [186, 127] on body "PS11 登出 櫃檯作業 材料自購登錄 報表及分析 報表目錄 商品消耗明細 商品進銷貨報表 商品庫存表 商品庫存盤點表 商品管理 商品分類設定 商品列表 商品…" at bounding box center [216, 55] width 433 height 324
click at [178, 144] on li "自購" at bounding box center [245, 145] width 174 height 9
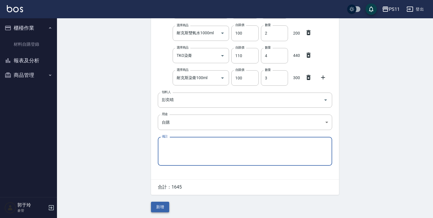
click at [160, 207] on button "新增" at bounding box center [160, 206] width 18 height 11
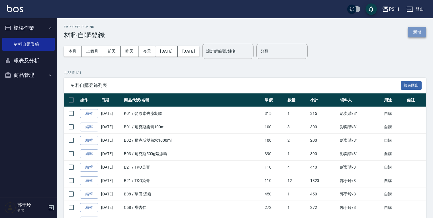
click at [424, 30] on button "新增" at bounding box center [417, 32] width 18 height 11
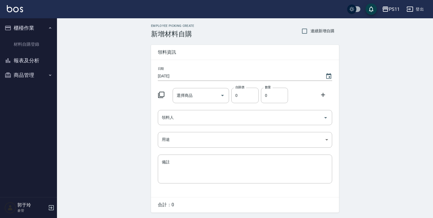
click at [166, 94] on div at bounding box center [163, 94] width 15 height 10
click at [160, 94] on icon at bounding box center [161, 95] width 6 height 6
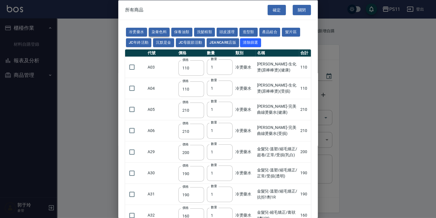
click at [164, 31] on button "染膏色料" at bounding box center [159, 32] width 21 height 9
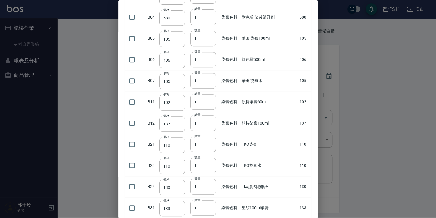
scroll to position [114, 0]
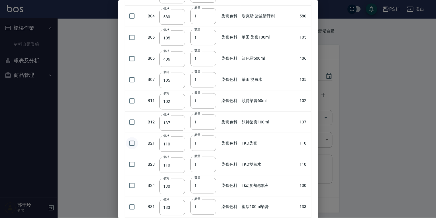
click at [133, 140] on input "checkbox" at bounding box center [132, 143] width 12 height 12
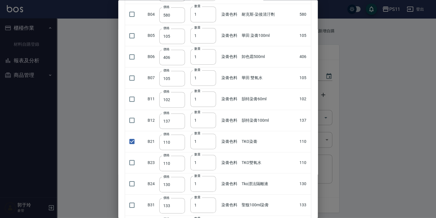
scroll to position [108, 0]
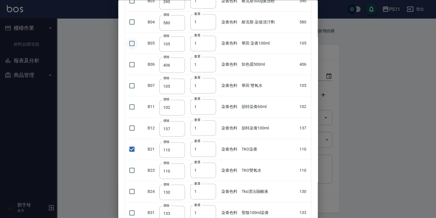
click at [132, 43] on input "checkbox" at bounding box center [132, 43] width 12 height 12
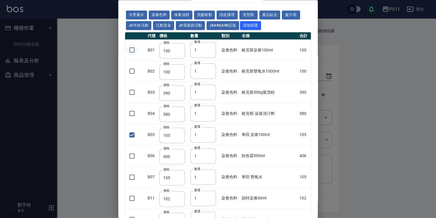
click at [128, 48] on input "checkbox" at bounding box center [132, 50] width 12 height 12
click at [129, 67] on input "checkbox" at bounding box center [132, 71] width 12 height 12
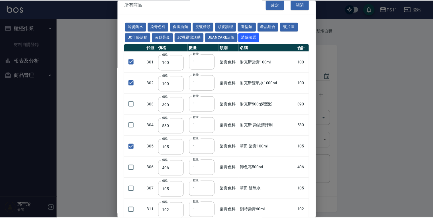
scroll to position [0, 0]
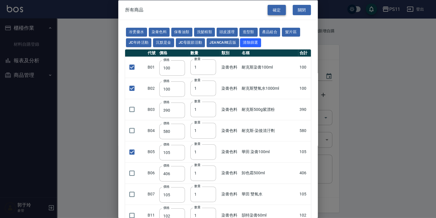
click at [278, 9] on button "確定" at bounding box center [277, 10] width 18 height 11
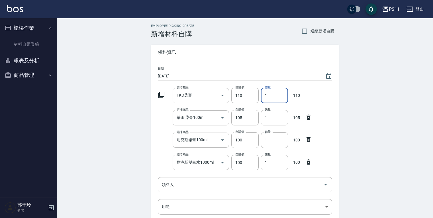
drag, startPoint x: 275, startPoint y: 93, endPoint x: 197, endPoint y: 92, distance: 77.6
click at [197, 92] on div "選擇商品 TKO染膏 選擇商品 自購價 110 自購價 數量 1 數量 110" at bounding box center [244, 94] width 177 height 18
drag, startPoint x: 241, startPoint y: 113, endPoint x: 206, endPoint y: 94, distance: 39.5
click at [198, 101] on div "日期 2025/10/14 選擇商品 TKO染膏 選擇商品 自購價 110 自購價 數量 6 數量 660 選擇商品 華田 染膏100ml 選擇商品 自購價 …" at bounding box center [245, 162] width 188 height 204
drag, startPoint x: 204, startPoint y: 135, endPoint x: 157, endPoint y: 135, distance: 47.0
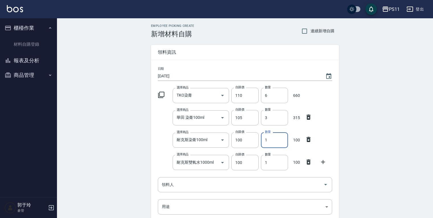
click at [157, 135] on div "選擇商品 耐克斯染膏100ml 選擇商品 自購價 100 自購價 數量 1 數量 100" at bounding box center [244, 139] width 177 height 18
drag, startPoint x: 261, startPoint y: 162, endPoint x: 171, endPoint y: 159, distance: 89.8
click at [171, 159] on div "選擇商品 耐克斯雙氧水1000ml 選擇商品 自購價 100 自購價 數量 1 數量 100" at bounding box center [244, 161] width 177 height 18
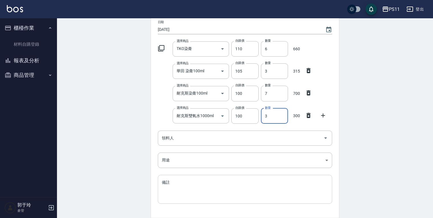
scroll to position [84, 0]
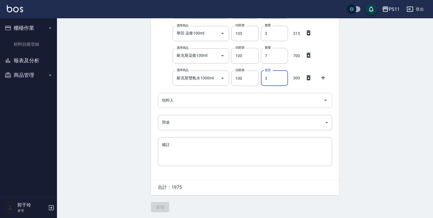
click at [172, 96] on div "領料人 領料人" at bounding box center [245, 100] width 174 height 15
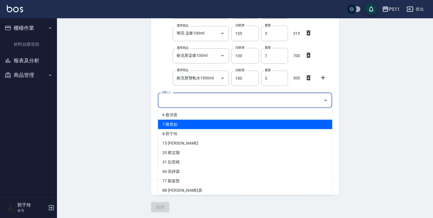
click at [181, 123] on li "7 陳昱如" at bounding box center [245, 123] width 174 height 9
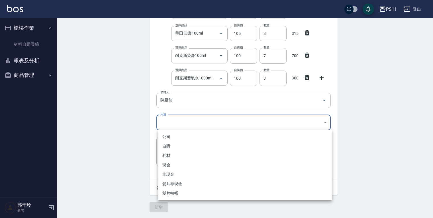
click at [179, 123] on body "PS11 登出 櫃檯作業 材料自購登錄 報表及分析 報表目錄 商品消耗明細 商品進銷貨報表 商品庫存表 商品庫存盤點表 商品管理 商品分類設定 商品列表 商品…" at bounding box center [216, 67] width 433 height 302
click at [176, 143] on li "自購" at bounding box center [245, 145] width 174 height 9
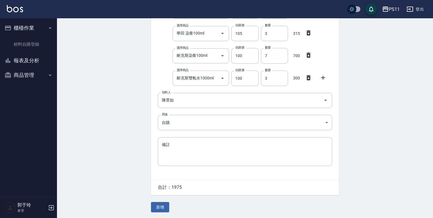
click at [159, 204] on button "新增" at bounding box center [160, 207] width 18 height 11
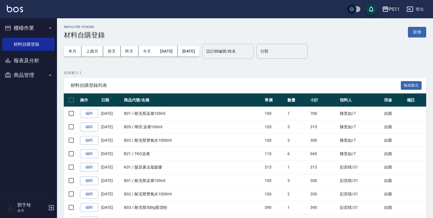
click at [243, 47] on div "設計師編號/姓名 設計師編號/姓名" at bounding box center [227, 51] width 51 height 15
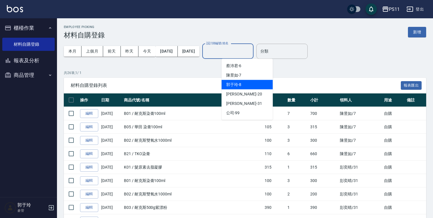
click at [253, 88] on div "郭于玲 -8" at bounding box center [247, 84] width 51 height 9
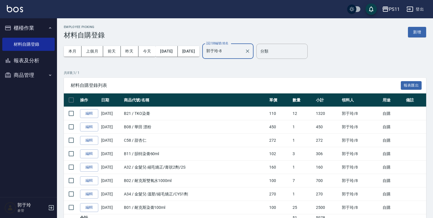
click at [331, 62] on div "本月 上個月 前天 昨天 今天 2025/10/01 2025/10/14 設計師編號/姓名 郭于玲-8 設計師編號/姓名 分類 分類" at bounding box center [245, 51] width 363 height 24
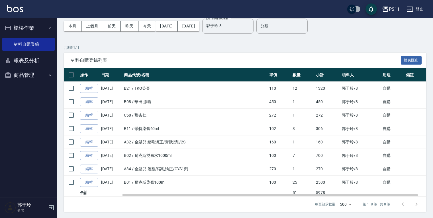
drag, startPoint x: 359, startPoint y: 99, endPoint x: 363, endPoint y: 144, distance: 44.9
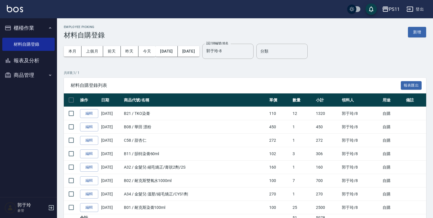
drag, startPoint x: 277, startPoint y: 212, endPoint x: 271, endPoint y: 128, distance: 84.0
click at [354, 79] on div "材料自購登錄列表 報表匯出" at bounding box center [245, 86] width 363 height 16
click at [380, 78] on div "材料自購登錄列表 報表匯出" at bounding box center [245, 86] width 363 height 16
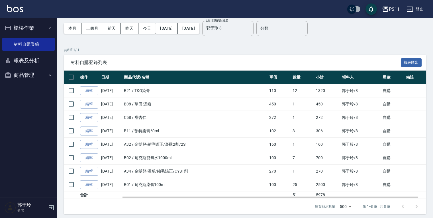
click at [88, 132] on link "編輯" at bounding box center [89, 130] width 18 height 9
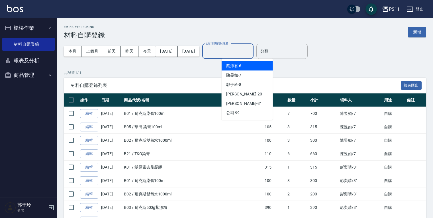
click at [241, 54] on input "設計師編號/姓名" at bounding box center [228, 51] width 46 height 10
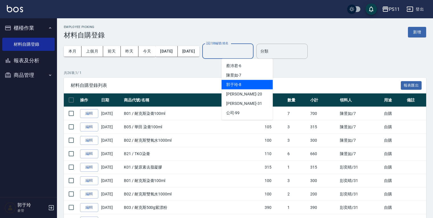
click at [238, 85] on span "郭于玲 -8" at bounding box center [233, 85] width 15 height 6
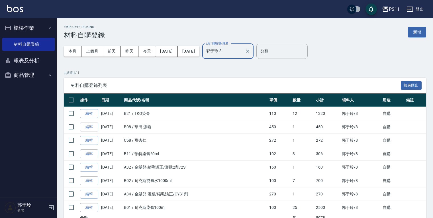
click at [202, 158] on td "B11 / 韻特染膏60ml" at bounding box center [195, 153] width 145 height 13
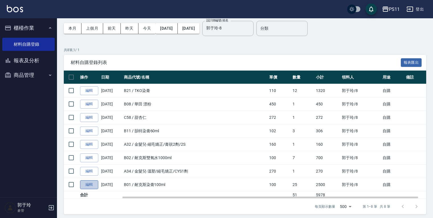
click at [87, 183] on link "編輯" at bounding box center [89, 184] width 18 height 9
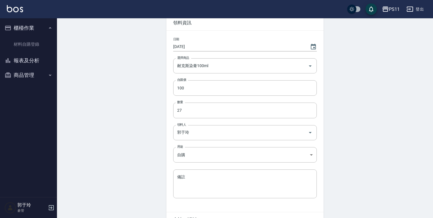
scroll to position [64, 0]
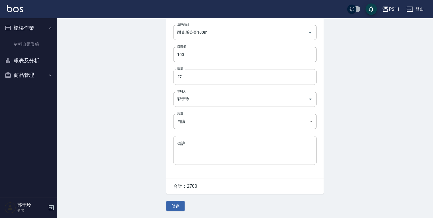
drag, startPoint x: 364, startPoint y: 96, endPoint x: 358, endPoint y: 155, distance: 59.3
click at [175, 205] on button "儲存" at bounding box center [176, 205] width 18 height 11
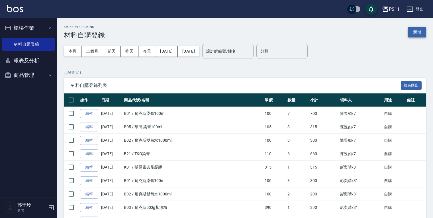
click at [417, 31] on button "新增" at bounding box center [417, 32] width 18 height 11
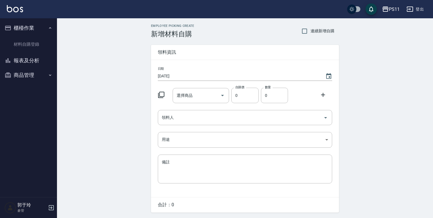
click at [164, 94] on icon at bounding box center [161, 95] width 6 height 6
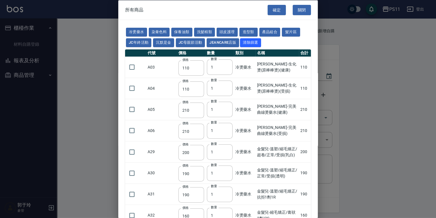
click at [161, 94] on td "A04" at bounding box center [161, 88] width 31 height 21
click at [184, 32] on button "保養油類" at bounding box center [181, 32] width 21 height 9
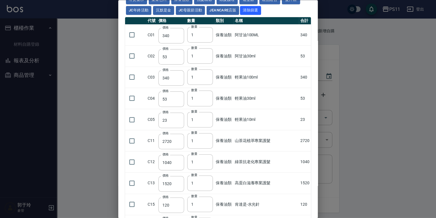
scroll to position [68, 0]
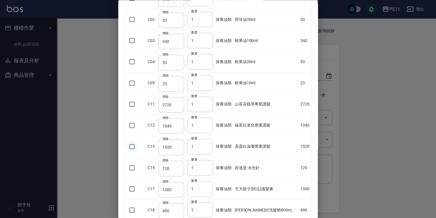
click at [131, 147] on input "checkbox" at bounding box center [132, 146] width 12 height 12
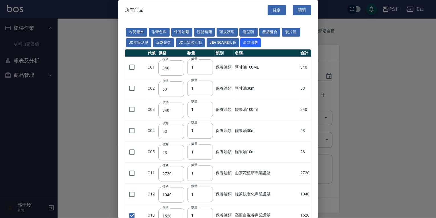
drag, startPoint x: 279, startPoint y: 185, endPoint x: 275, endPoint y: 136, distance: 48.9
click at [198, 28] on button "洗髮精類" at bounding box center [204, 32] width 21 height 9
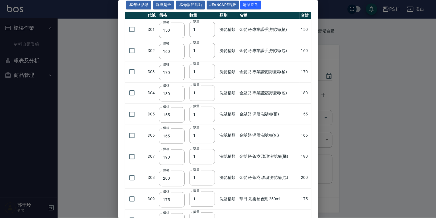
scroll to position [46, 0]
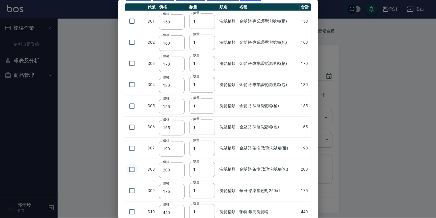
click at [132, 170] on input "checkbox" at bounding box center [132, 169] width 12 height 12
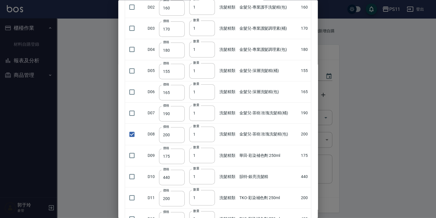
scroll to position [34, 0]
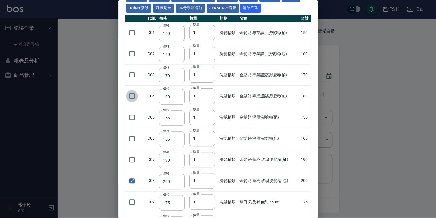
click at [133, 94] on input "checkbox" at bounding box center [132, 96] width 12 height 12
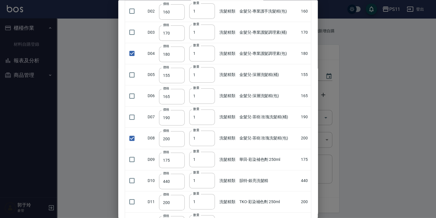
scroll to position [11, 0]
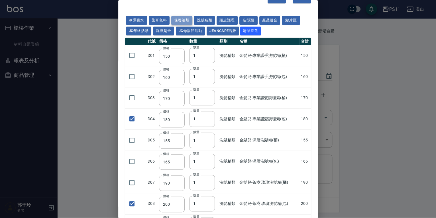
click at [186, 21] on button "保養油類" at bounding box center [181, 20] width 21 height 9
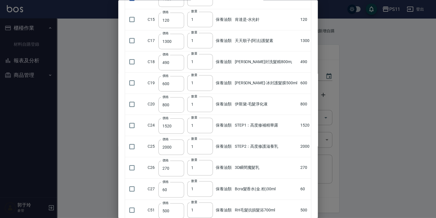
scroll to position [217, 0]
click at [127, 147] on input "checkbox" at bounding box center [132, 146] width 12 height 12
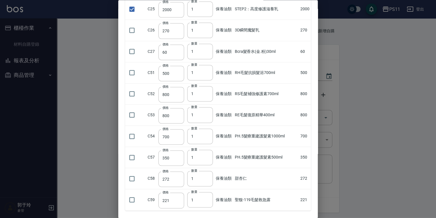
drag, startPoint x: 249, startPoint y: 180, endPoint x: 265, endPoint y: 145, distance: 38.9
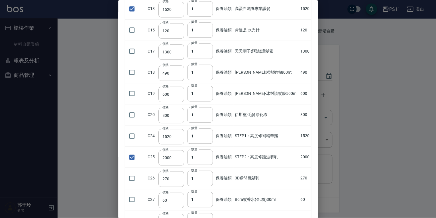
scroll to position [0, 0]
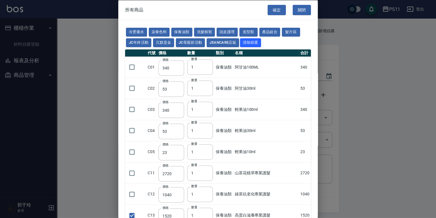
drag, startPoint x: 257, startPoint y: 149, endPoint x: 225, endPoint y: 73, distance: 82.6
click at [228, 32] on button "頭皮護理" at bounding box center [227, 32] width 21 height 9
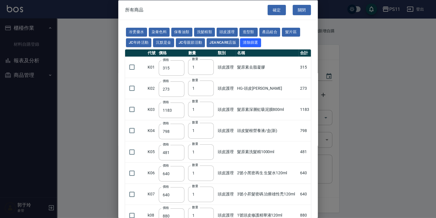
scroll to position [23, 0]
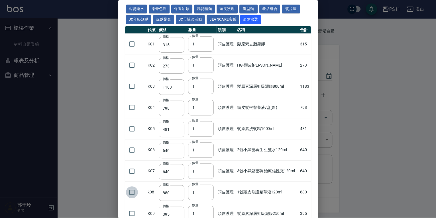
click at [130, 196] on input "checkbox" at bounding box center [132, 192] width 12 height 12
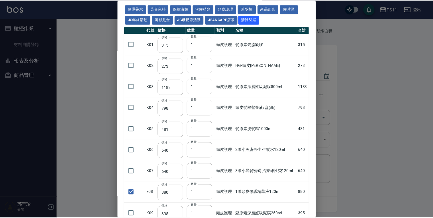
scroll to position [0, 0]
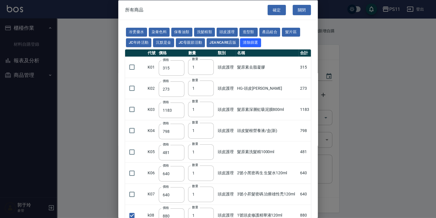
drag, startPoint x: 289, startPoint y: 171, endPoint x: 292, endPoint y: 20, distance: 150.6
click at [276, 10] on button "確定" at bounding box center [277, 10] width 18 height 11
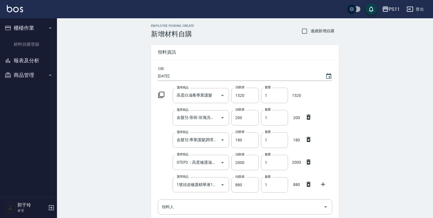
click at [376, 175] on div "Employee Picking Create 新增材料自購 連續新增自購 領料資訊 日期 2025/10/14 選擇商品 高蛋白滋養專業護髮 選擇商品 自購…" at bounding box center [245, 171] width 376 height 306
drag, startPoint x: 269, startPoint y: 115, endPoint x: 217, endPoint y: 116, distance: 51.9
click at [217, 116] on div "選擇商品 金髮兒-茶樹.玫瑰洗髮精(包) 選擇商品 自購價 200 自購價 數量 1 數量 200" at bounding box center [244, 116] width 177 height 18
drag, startPoint x: 278, startPoint y: 143, endPoint x: 194, endPoint y: 143, distance: 83.8
click at [194, 143] on div "選擇商品 金髮兒-專業護髮調理素(包) 選擇商品 自購價 180 自購價 數量 1 數量 180" at bounding box center [244, 139] width 177 height 18
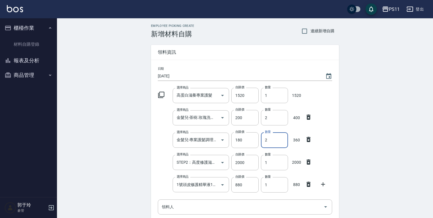
scroll to position [107, 0]
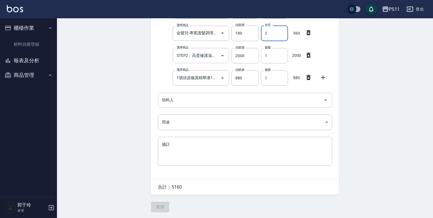
click at [201, 102] on input "領料人" at bounding box center [241, 100] width 161 height 10
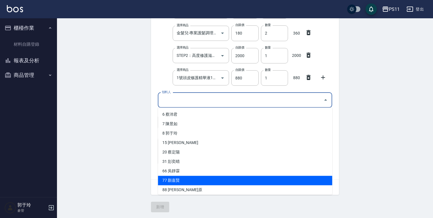
scroll to position [11, 0]
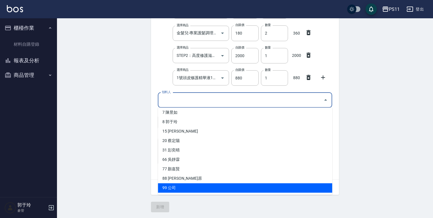
click at [186, 186] on li "99 公司" at bounding box center [245, 187] width 174 height 9
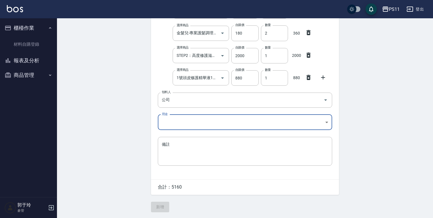
click at [186, 119] on body "PS11 登出 櫃檯作業 材料自購登錄 報表及分析 報表目錄 商品消耗明細 商品進銷貨報表 商品庫存表 商品庫存盤點表 商品管理 商品分類設定 商品列表 商品…" at bounding box center [216, 55] width 433 height 324
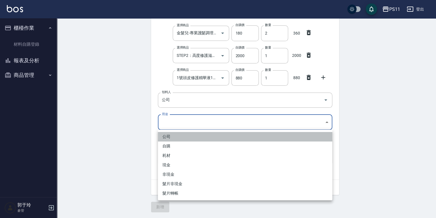
click at [193, 137] on li "公司" at bounding box center [245, 136] width 174 height 9
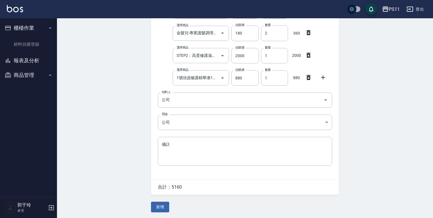
click at [106, 158] on div "Employee Picking Create 新增材料自購 連續新增自購 領料資訊 日期 2025/10/14 選擇商品 高蛋白滋養專業護髮 選擇商品 自購…" at bounding box center [245, 65] width 376 height 306
click at [156, 206] on button "新增" at bounding box center [160, 206] width 18 height 11
